Goal: Navigation & Orientation: Go to known website

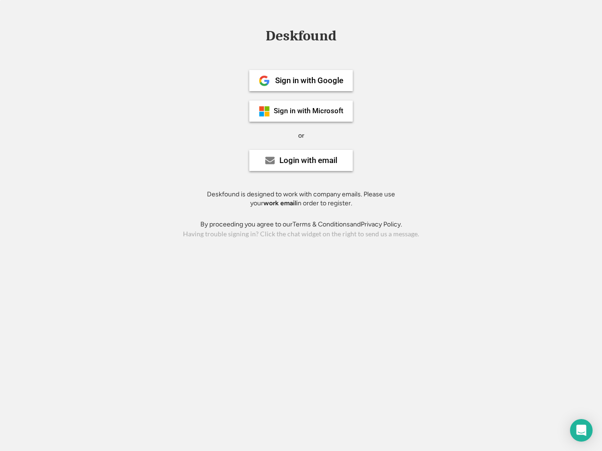
click at [301, 134] on div "or" at bounding box center [301, 135] width 6 height 9
click at [301, 38] on div "Deskfound" at bounding box center [301, 36] width 80 height 15
click at [257, 35] on div "Deskfound" at bounding box center [301, 38] width 602 height 18
click at [301, 38] on div "Deskfound" at bounding box center [301, 36] width 80 height 15
click at [301, 135] on div "or" at bounding box center [301, 135] width 6 height 9
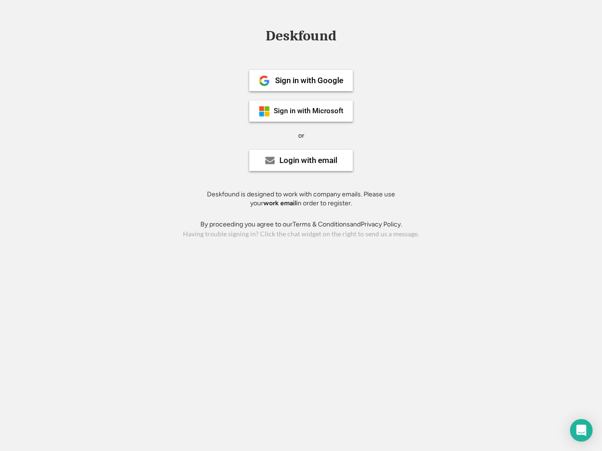
click at [301, 80] on div "Sign in with Google" at bounding box center [309, 81] width 68 height 8
click at [309, 80] on div "Sign in with Google" at bounding box center [309, 81] width 68 height 8
click at [264, 81] on img at bounding box center [263, 80] width 11 height 11
click at [301, 111] on div "Sign in with Microsoft" at bounding box center [309, 111] width 70 height 7
click at [309, 111] on div "Sign in with Microsoft" at bounding box center [309, 111] width 70 height 7
